Goal: Navigation & Orientation: Find specific page/section

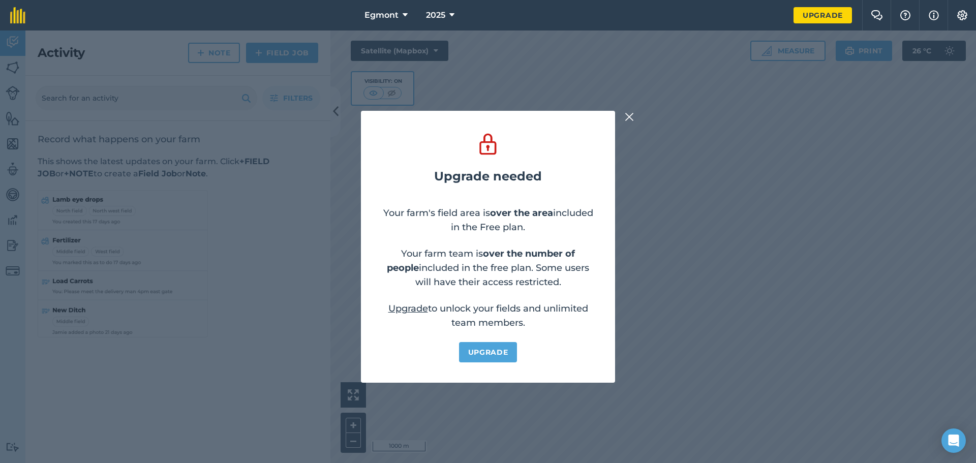
click at [629, 117] on img at bounding box center [628, 117] width 9 height 12
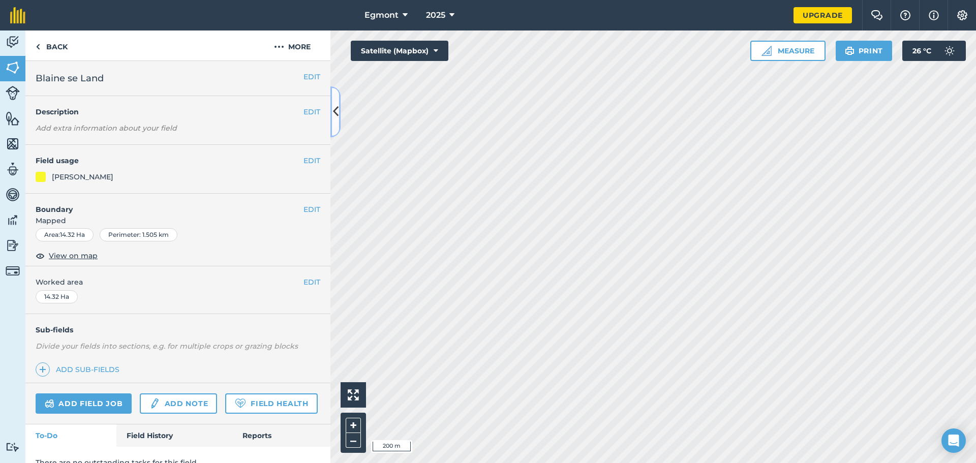
click at [334, 113] on icon at bounding box center [336, 112] width 6 height 18
